Goal: Information Seeking & Learning: Learn about a topic

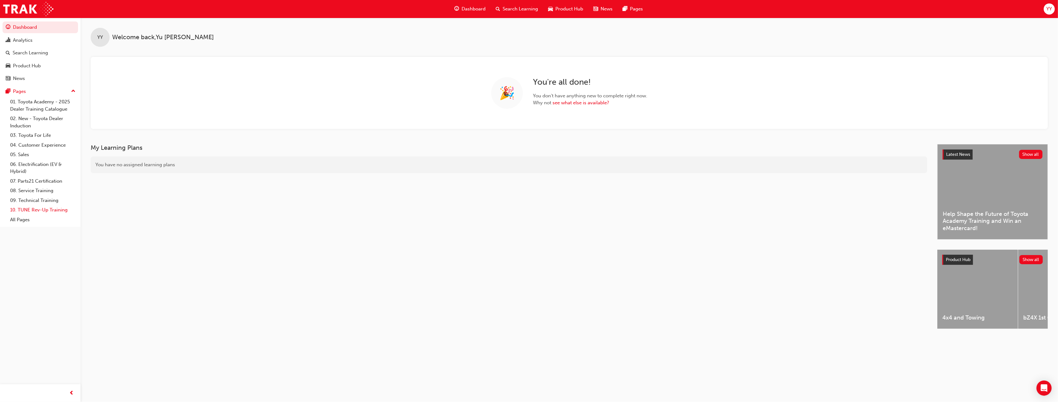
click at [34, 209] on link "10. TUNE Rev-Up Training" at bounding box center [43, 210] width 70 height 10
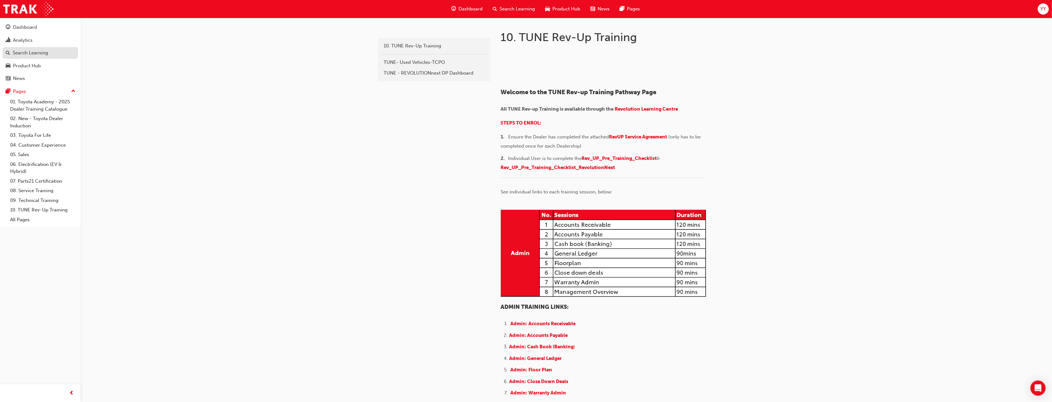
click at [39, 54] on div "Search Learning" at bounding box center [30, 52] width 35 height 7
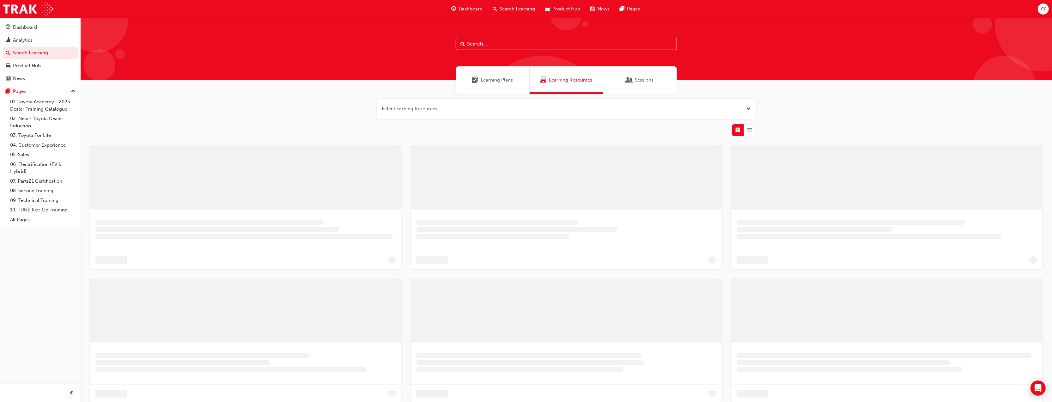
click at [490, 43] on input "text" at bounding box center [566, 44] width 221 height 12
click at [463, 106] on button "button" at bounding box center [566, 109] width 379 height 20
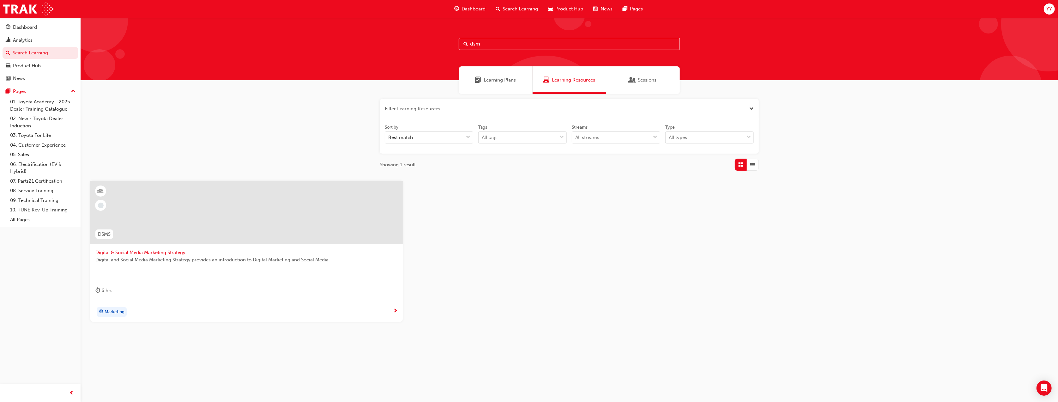
drag, startPoint x: 489, startPoint y: 45, endPoint x: 464, endPoint y: 45, distance: 24.3
click at [464, 45] on div "dsm" at bounding box center [569, 44] width 221 height 12
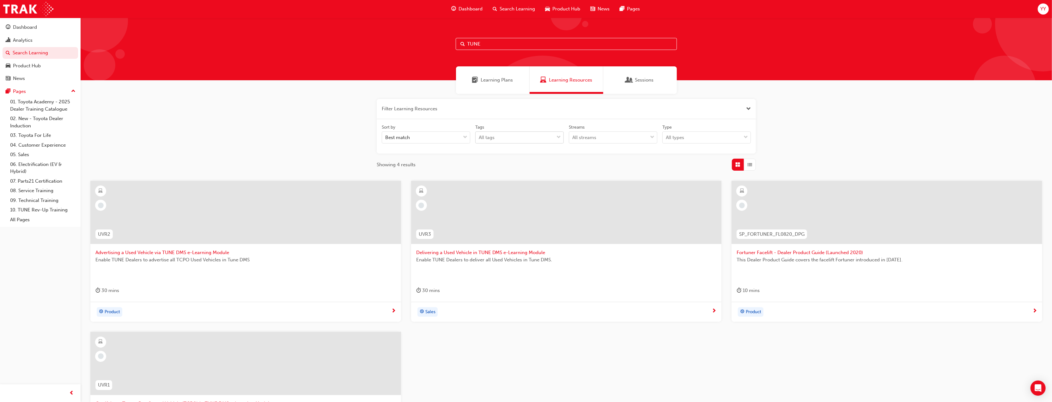
type input "TUNE"
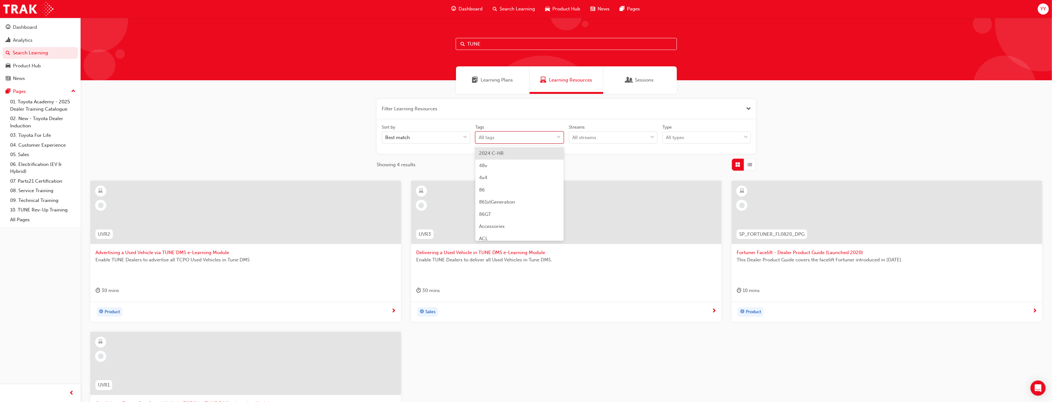
click at [480, 138] on div "All tags" at bounding box center [487, 137] width 16 height 7
click at [479, 138] on input "Tags option 2024 C-HR focused, 1 of 189. 189 results available. Use Up and Down…" at bounding box center [479, 137] width 1 height 5
click at [459, 145] on div "Sort by Best match Tags option 2024 C-HR focused, 1 of 189. 189 results availab…" at bounding box center [566, 136] width 374 height 25
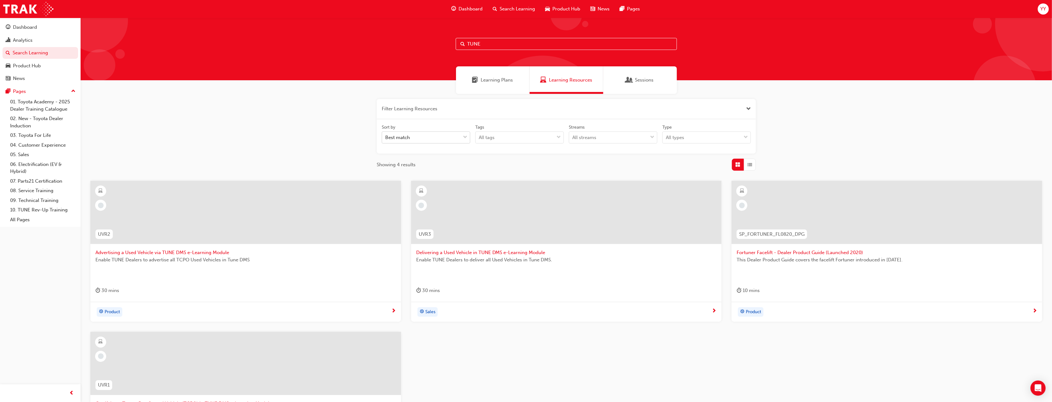
click at [451, 138] on div "Best match" at bounding box center [421, 137] width 78 height 11
click at [386, 138] on input "Sort by Best match" at bounding box center [385, 137] width 1 height 5
click at [676, 136] on div "All types" at bounding box center [675, 137] width 18 height 7
click at [666, 136] on input "Type option eLearning focused, 1 of 2. 2 results available. Use Up and Down to …" at bounding box center [666, 137] width 1 height 5
click at [283, 147] on div "Filter Learning Resources Sort by Best match Tags All tags Streams All streams …" at bounding box center [566, 296] width 971 height 404
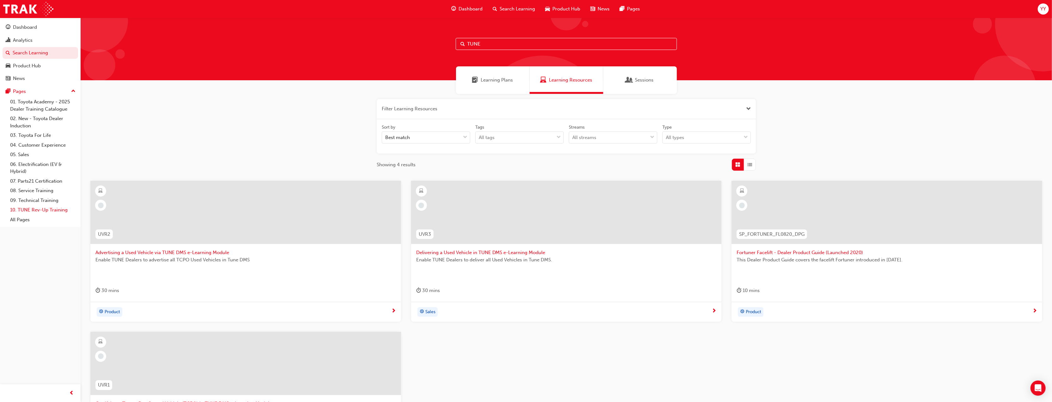
click at [44, 207] on link "10. TUNE Rev-Up Training" at bounding box center [43, 210] width 70 height 10
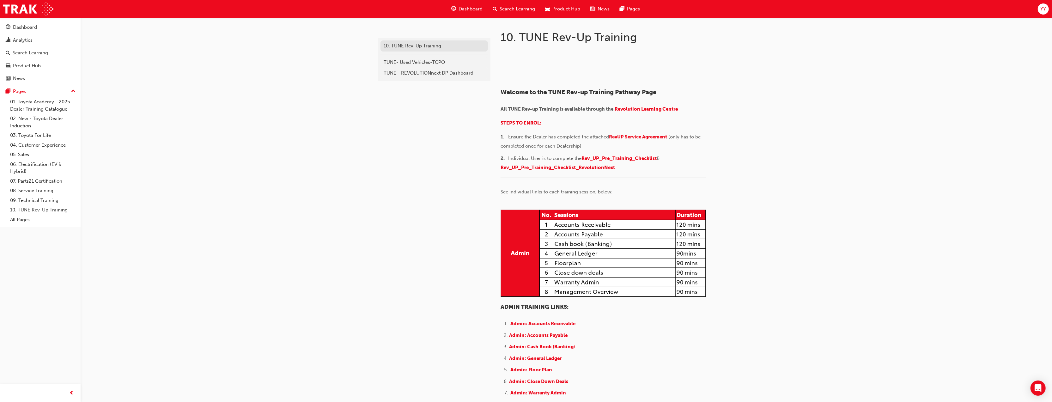
click at [413, 47] on div "10. TUNE Rev-Up Training" at bounding box center [434, 45] width 101 height 7
click at [34, 30] on div "Dashboard" at bounding box center [25, 27] width 24 height 7
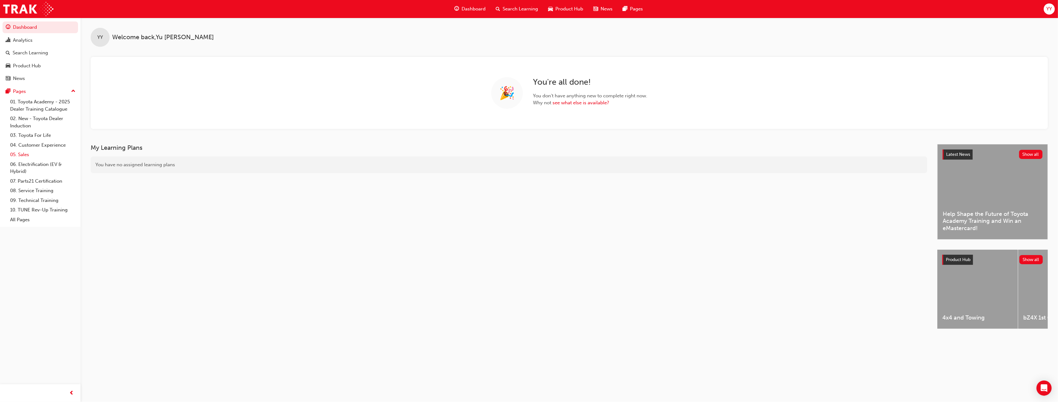
click at [30, 154] on link "05. Sales" at bounding box center [43, 155] width 70 height 10
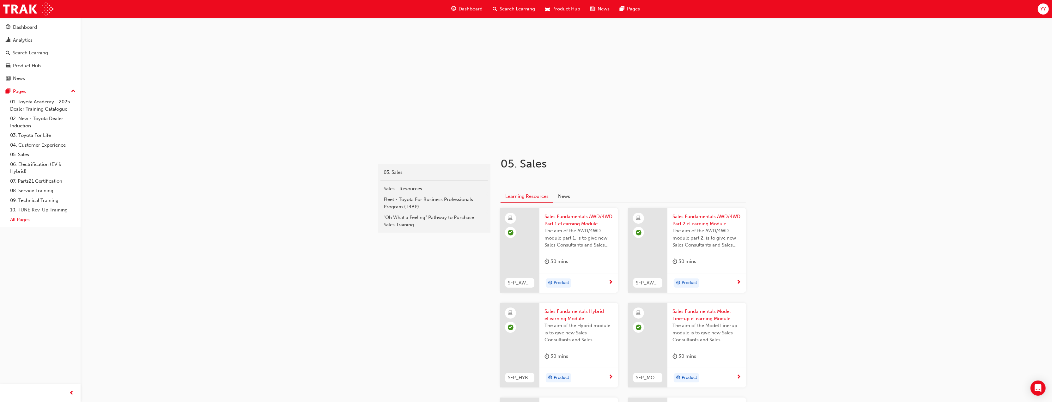
click at [23, 217] on link "All Pages" at bounding box center [43, 220] width 70 height 10
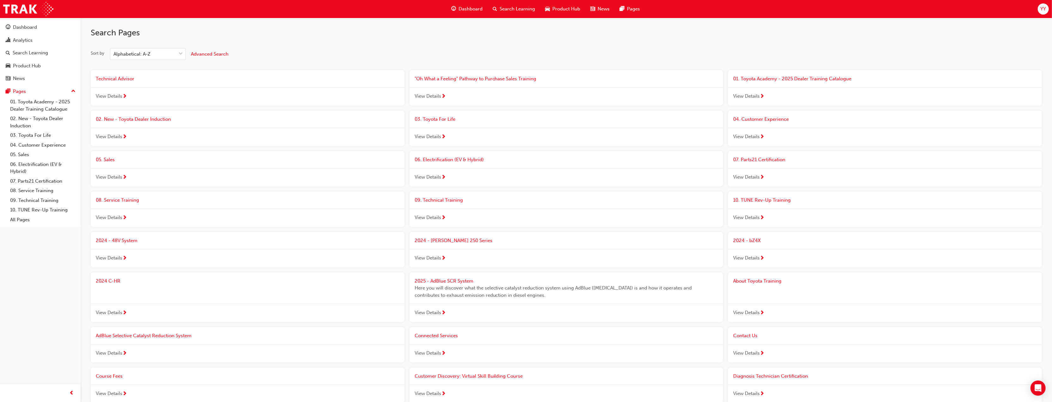
click at [194, 54] on span "Advanced Search" at bounding box center [210, 54] width 38 height 6
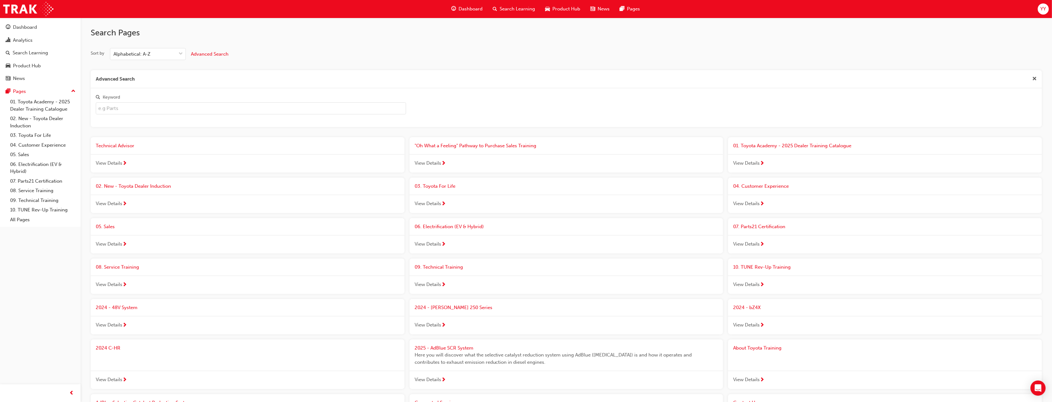
drag, startPoint x: 185, startPoint y: 100, endPoint x: 183, endPoint y: 105, distance: 5.0
click at [183, 105] on label "Keyword" at bounding box center [251, 103] width 310 height 21
click at [183, 105] on input "Keyword" at bounding box center [251, 108] width 310 height 12
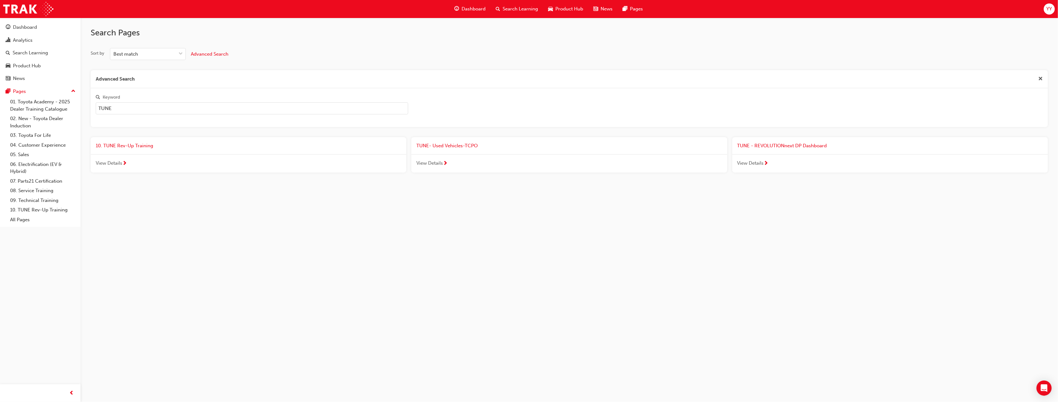
type input "TUNE"
click at [143, 144] on span "10. TUNE Rev-Up Training" at bounding box center [125, 146] width 58 height 6
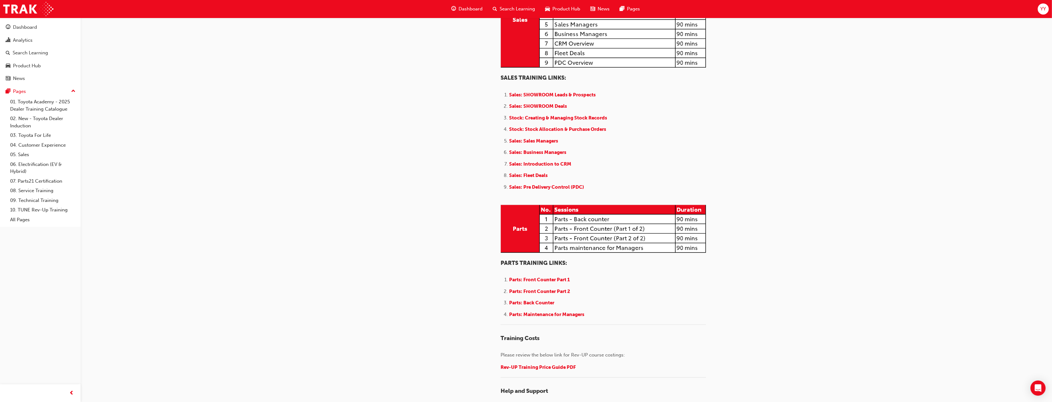
scroll to position [632, 0]
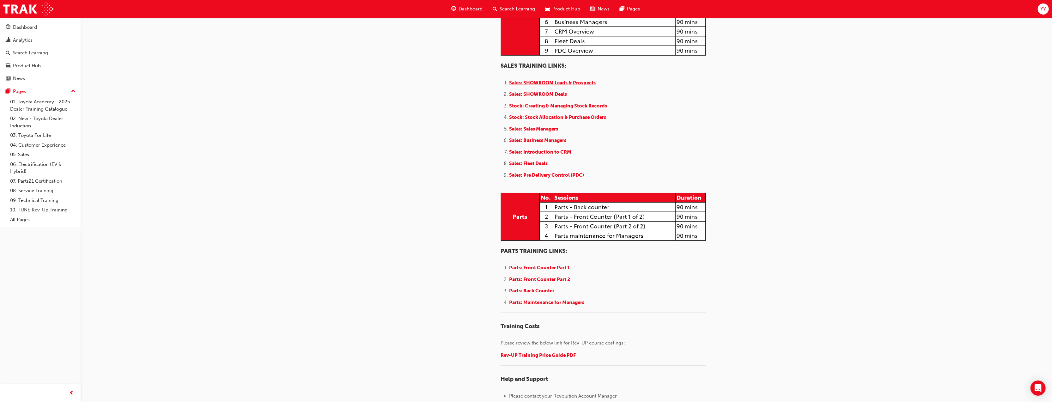
click at [531, 86] on span "Sales: SHOWROOM Leads & Prospects" at bounding box center [552, 83] width 87 height 6
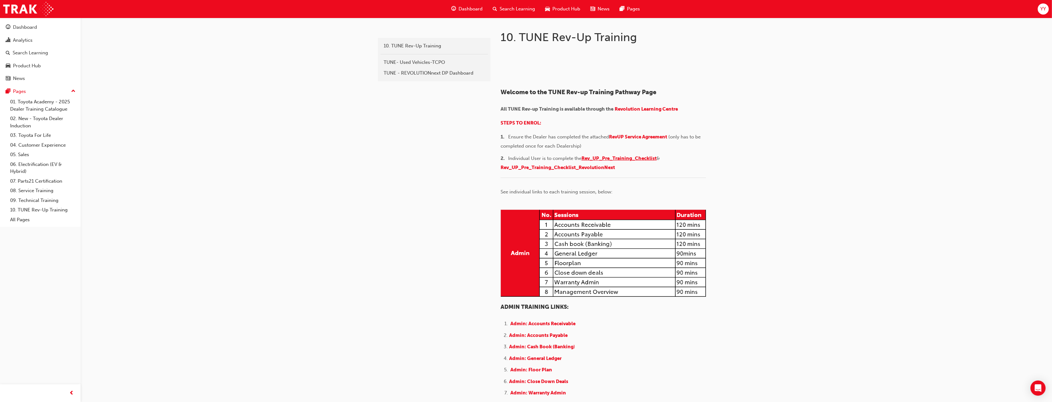
click at [603, 161] on span "Rev_UP_Pre_Training_Checklist" at bounding box center [618, 158] width 75 height 6
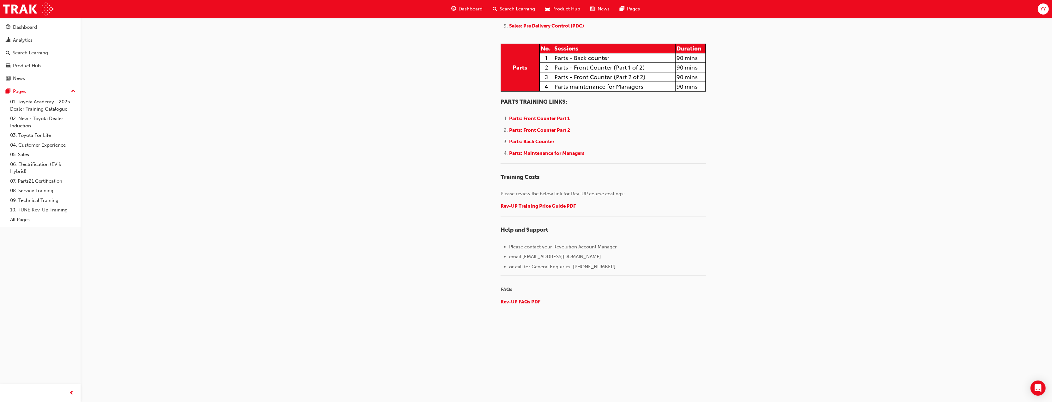
scroll to position [865, 0]
click at [34, 207] on link "10. TUNE Rev-Up Training" at bounding box center [43, 210] width 70 height 10
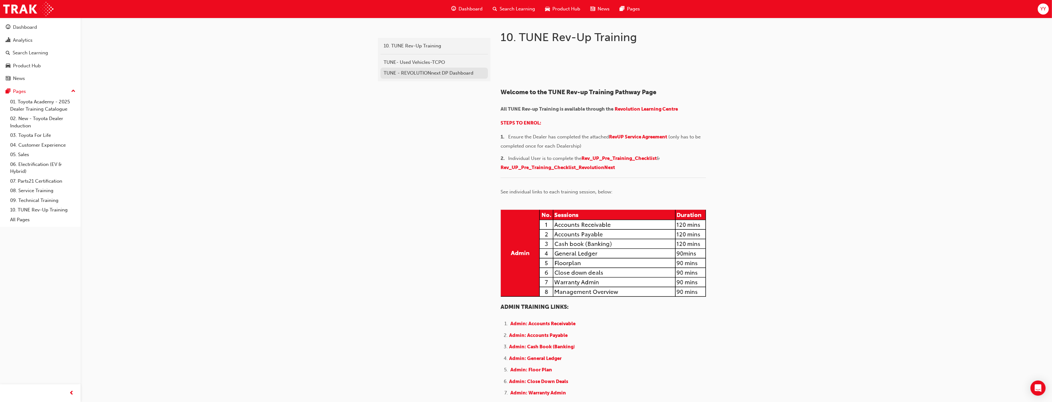
click at [415, 73] on div "TUNE - REVOLUTIONnext DP Dashboard" at bounding box center [434, 73] width 101 height 7
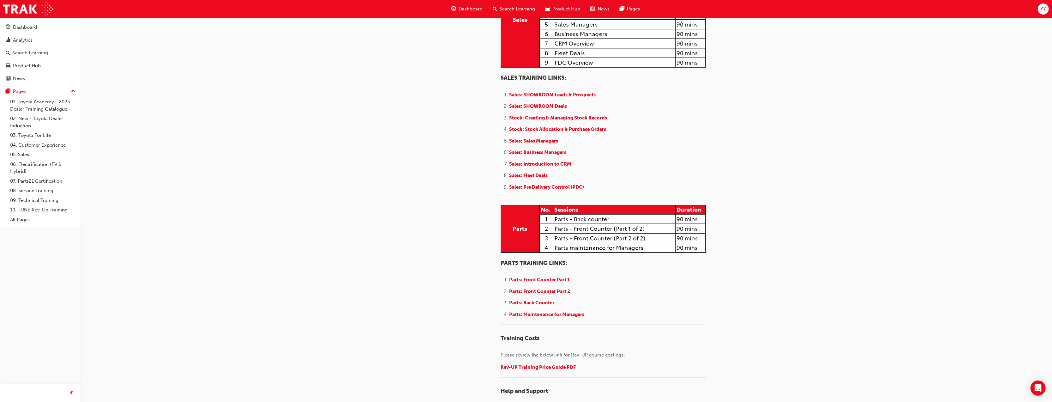
scroll to position [632, 0]
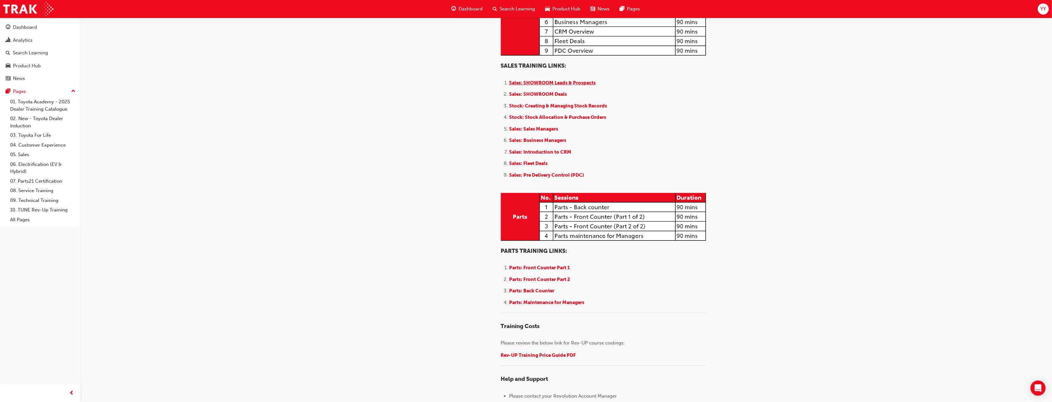
click at [542, 86] on span "Sales: SHOWROOM Leads & Prospects" at bounding box center [552, 83] width 87 height 6
